Goal: Task Accomplishment & Management: Manage account settings

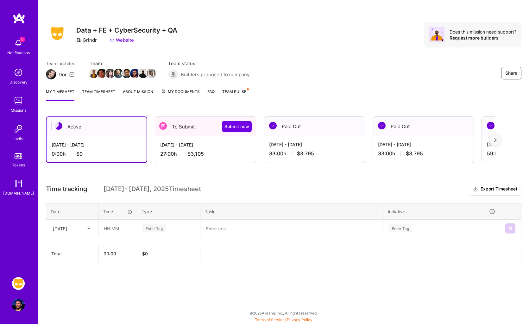
click at [196, 148] on div "[DATE] - [DATE] 27:00 h $3,105" at bounding box center [205, 149] width 101 height 26
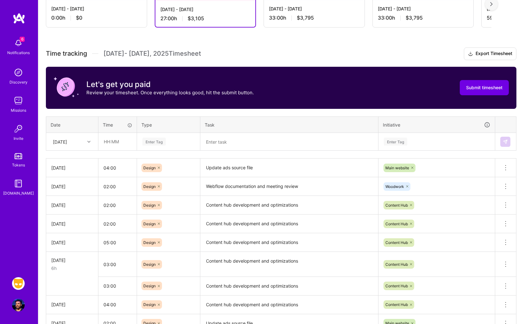
scroll to position [138, 0]
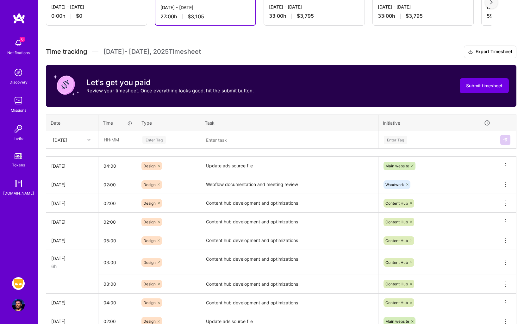
click at [87, 145] on div "[DATE]" at bounding box center [72, 139] width 51 height 17
click at [76, 215] on div "[DATE]" at bounding box center [72, 215] width 51 height 12
click at [117, 167] on input "04:00" at bounding box center [117, 166] width 38 height 17
click at [107, 167] on input "04:00" at bounding box center [117, 166] width 38 height 17
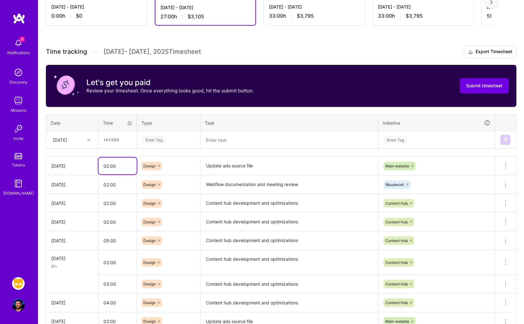
type input "02:00"
click at [177, 96] on div "Let's get you paid Review your timesheet. Once everything looks good, hit the s…" at bounding box center [154, 86] width 200 height 27
click at [110, 142] on input "text" at bounding box center [118, 139] width 38 height 17
type input "02:00"
click at [159, 136] on div "Enter Tag" at bounding box center [153, 140] width 23 height 10
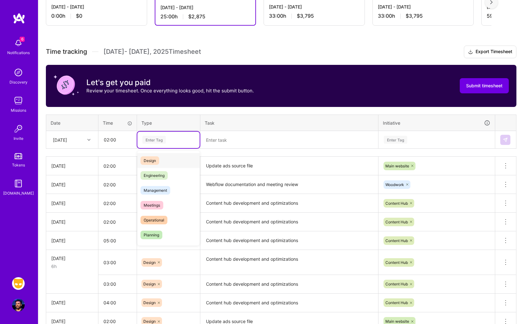
click at [164, 157] on div "Design" at bounding box center [168, 160] width 62 height 15
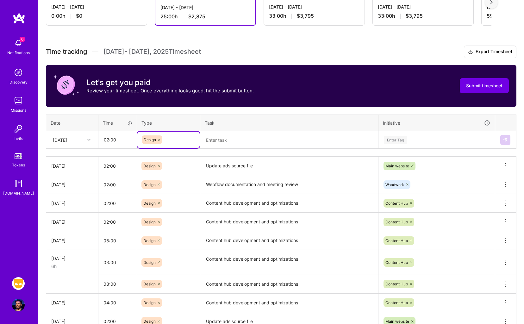
click at [241, 166] on textarea "Update ads source file" at bounding box center [289, 165] width 177 height 17
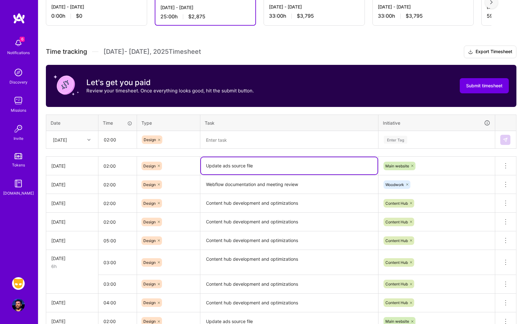
click at [241, 166] on textarea "Update ads source file" at bounding box center [289, 165] width 177 height 17
click at [250, 140] on textarea at bounding box center [289, 140] width 177 height 16
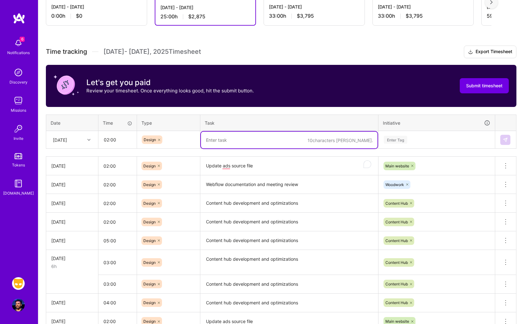
paste textarea "Update ads source file"
type textarea "Update ads source file"
click at [422, 139] on div "Enter Tag" at bounding box center [436, 140] width 107 height 8
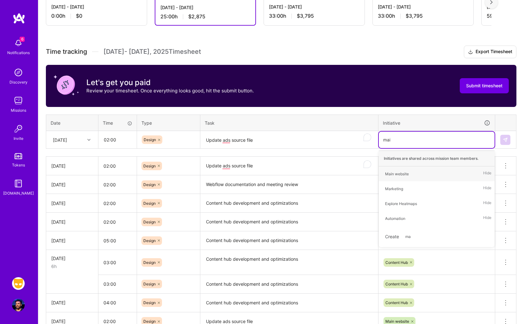
type input "main"
click at [414, 173] on div "Main website Hide" at bounding box center [437, 174] width 116 height 15
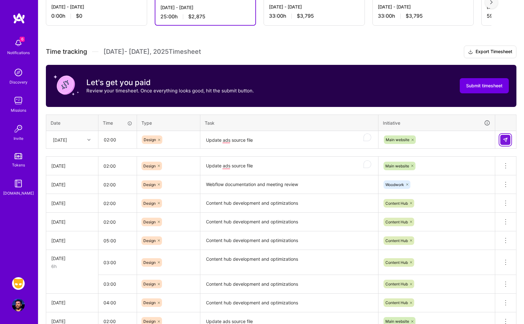
click at [507, 137] on img at bounding box center [505, 139] width 5 height 5
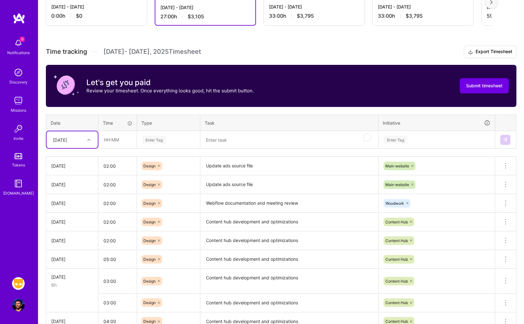
click at [90, 140] on icon at bounding box center [88, 139] width 3 height 3
click at [77, 226] on div "[DATE]" at bounding box center [72, 227] width 51 height 12
click at [119, 141] on input "text" at bounding box center [118, 139] width 38 height 17
type input "02:00"
click at [259, 242] on textarea "Content hub development and optimizations" at bounding box center [289, 240] width 177 height 17
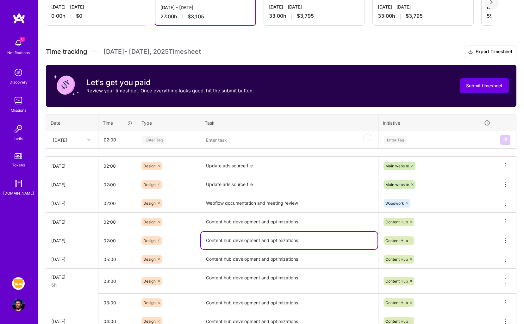
click at [259, 242] on textarea "Content hub development and optimizations" at bounding box center [289, 240] width 177 height 17
click at [183, 140] on div "Enter Tag" at bounding box center [169, 140] width 54 height 8
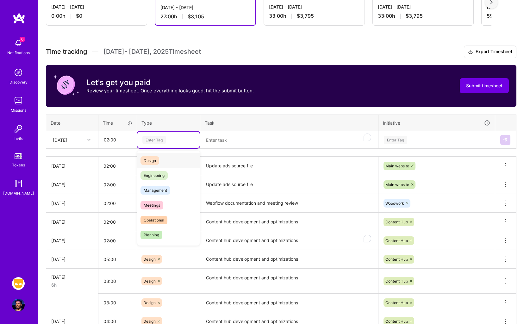
click at [177, 154] on div "Design" at bounding box center [168, 160] width 62 height 15
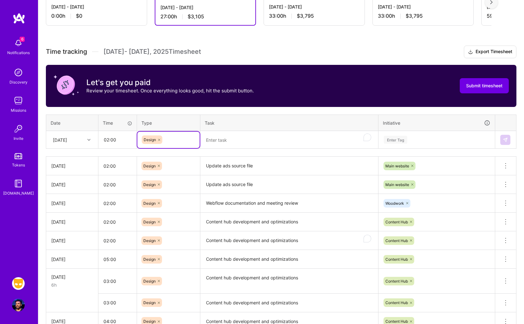
click at [262, 132] on textarea "To enrich screen reader interactions, please activate Accessibility in Grammarl…" at bounding box center [289, 140] width 177 height 17
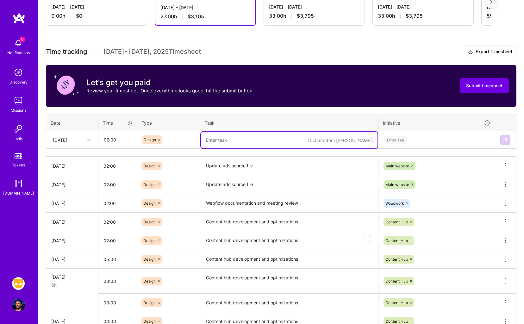
paste textarea "Content hub development and optimizations"
type textarea "Content hub development and optimizations"
click at [397, 142] on div "Enter Tag" at bounding box center [395, 140] width 23 height 10
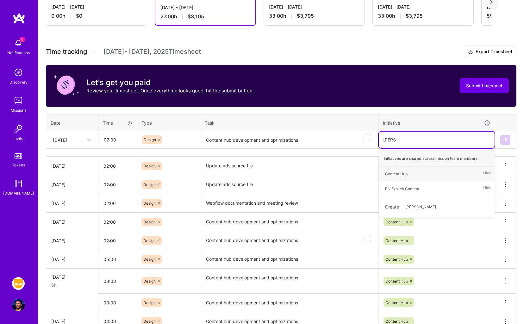
type input "conten"
click at [394, 174] on div "Content Hub" at bounding box center [396, 174] width 22 height 7
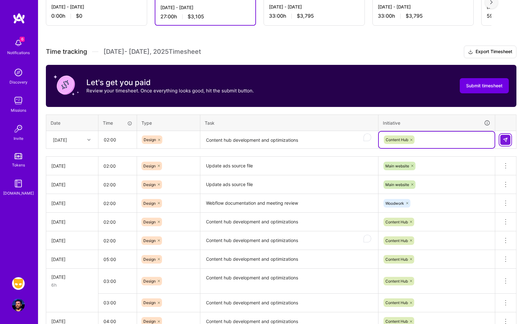
click at [502, 142] on button at bounding box center [506, 140] width 10 height 10
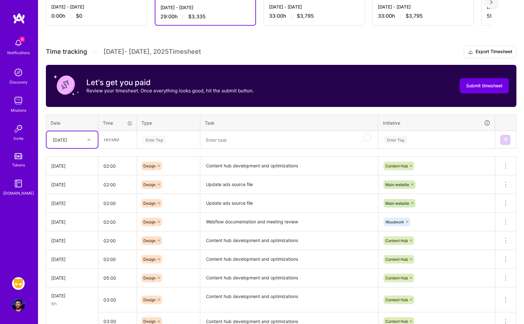
click at [85, 139] on div at bounding box center [90, 140] width 10 height 8
click at [73, 236] on div "[DATE]" at bounding box center [72, 239] width 51 height 12
click at [91, 140] on div at bounding box center [90, 140] width 10 height 8
click at [110, 143] on input "text" at bounding box center [118, 139] width 38 height 17
click at [126, 115] on th "Time" at bounding box center [117, 123] width 39 height 16
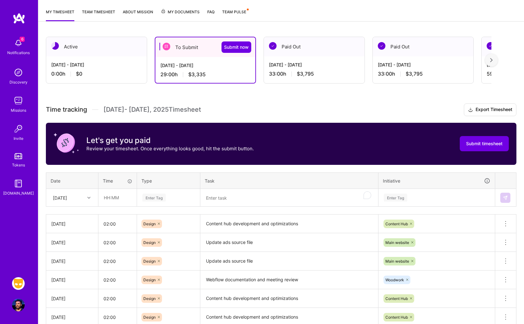
scroll to position [75, 0]
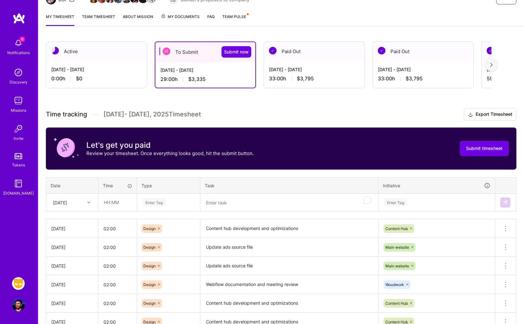
click at [418, 138] on div "Let's get you paid Review your timesheet. Once everything looks good, hit the s…" at bounding box center [281, 149] width 471 height 42
click at [327, 102] on div "Active [DATE] - [DATE] 0:00 h $0 To Submit Submit now [DATE] - [DATE] 29:00 h $…" at bounding box center [281, 256] width 486 height 445
click at [477, 147] on span "Submit timesheet" at bounding box center [484, 148] width 36 height 6
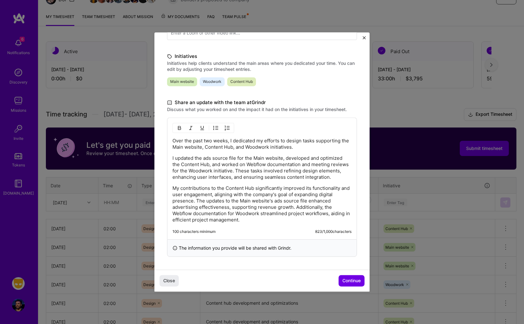
scroll to position [137, 0]
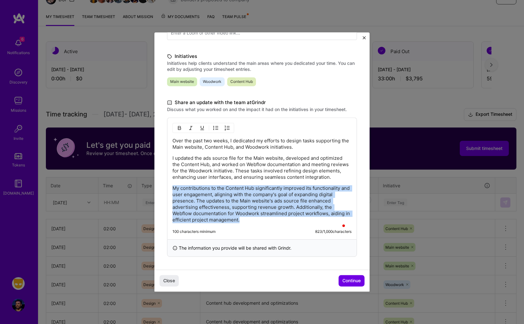
drag, startPoint x: 260, startPoint y: 222, endPoint x: 231, endPoint y: 180, distance: 50.8
click at [231, 180] on div "Over the past two weeks, I dedicated my efforts to design tasks supporting the …" at bounding box center [262, 180] width 179 height 85
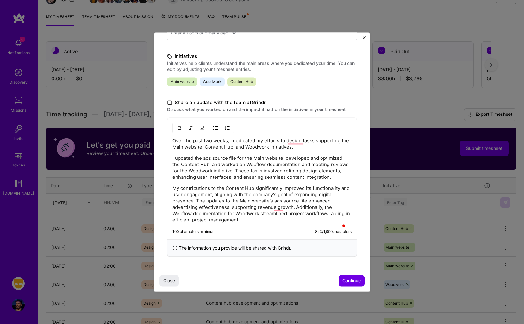
scroll to position [94, 0]
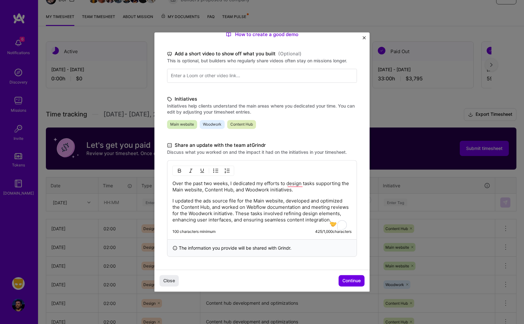
click at [210, 200] on p "I updated the ads source file for the Main website, developed and optimized the…" at bounding box center [262, 210] width 179 height 25
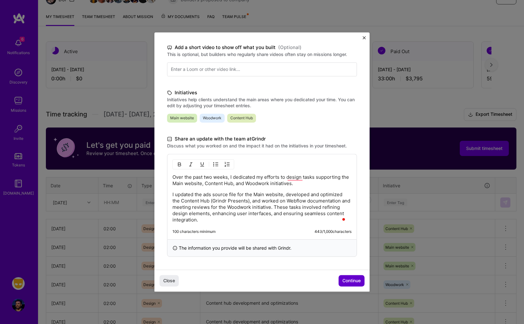
click at [347, 283] on span "Continue" at bounding box center [352, 281] width 18 height 6
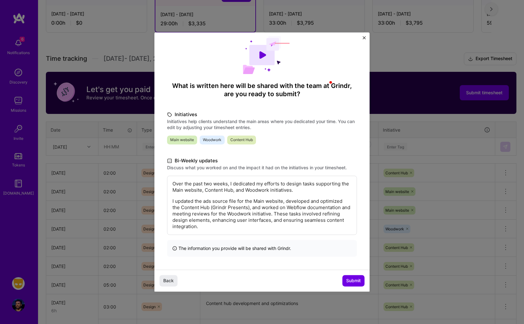
scroll to position [157, 0]
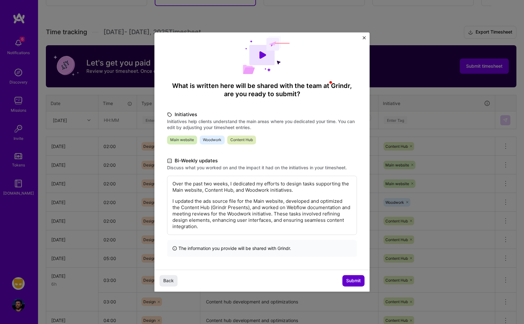
click at [349, 279] on span "Submit" at bounding box center [353, 281] width 15 height 6
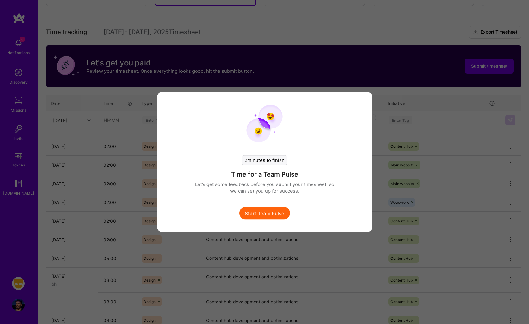
click at [264, 211] on button "Start Team Pulse" at bounding box center [264, 213] width 51 height 13
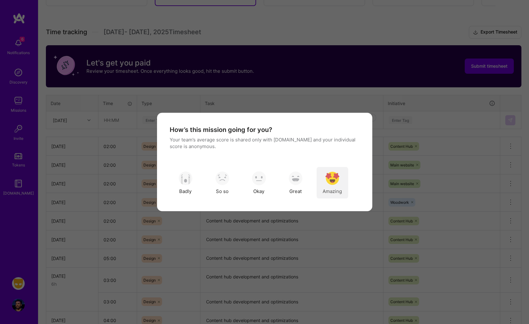
click at [334, 178] on img "modal" at bounding box center [332, 178] width 14 height 14
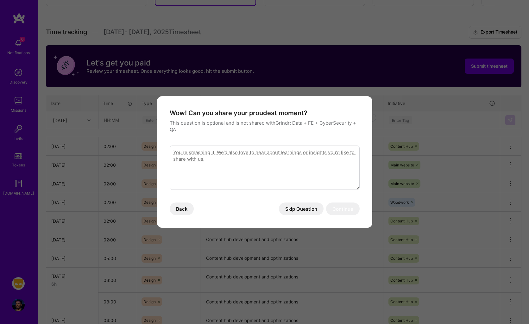
click at [300, 207] on button "Skip Question" at bounding box center [301, 209] width 45 height 13
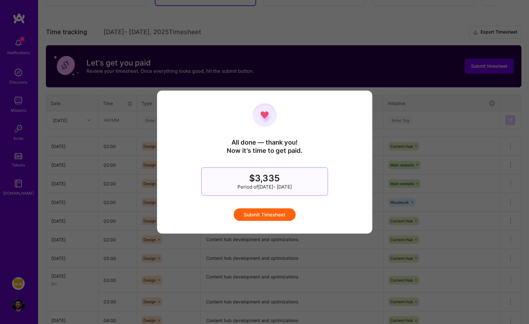
click at [273, 213] on button "Submit Timesheet" at bounding box center [265, 214] width 62 height 13
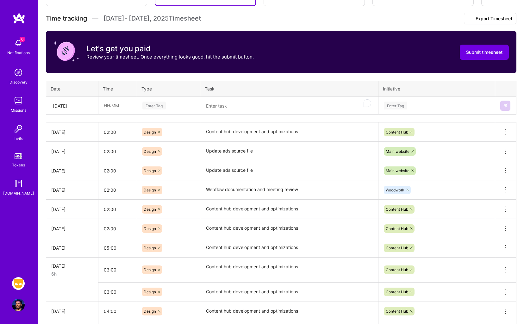
scroll to position [0, 0]
